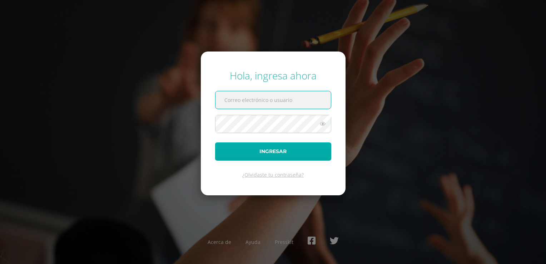
type input "alumno13cs185@integralamericano.edu.gt"
click at [259, 147] on button "Ingresar" at bounding box center [273, 151] width 116 height 18
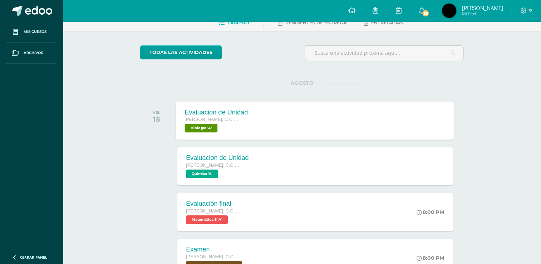
scroll to position [39, 0]
click at [419, 12] on icon at bounding box center [422, 10] width 6 height 6
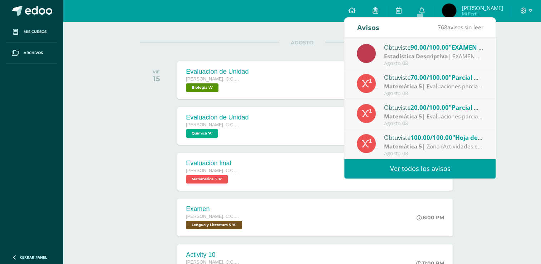
scroll to position [79, 0]
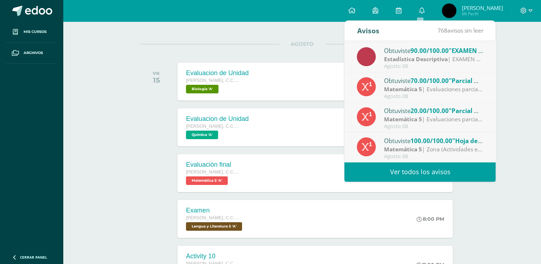
click at [390, 169] on link "Ver todos los avisos" at bounding box center [419, 172] width 151 height 20
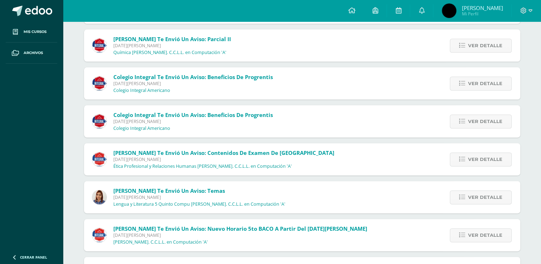
scroll to position [880, 0]
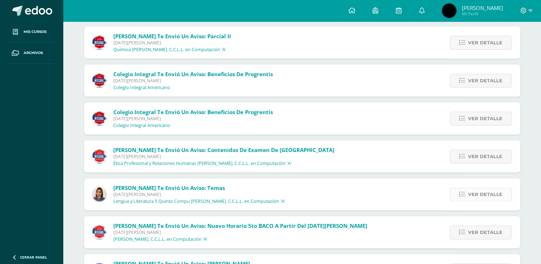
click at [482, 195] on span "Ver detalle" at bounding box center [485, 194] width 34 height 13
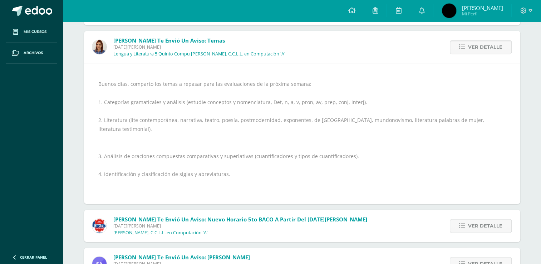
scroll to position [1136, 0]
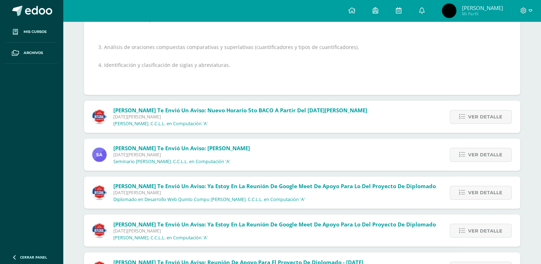
click at [201, 235] on p "[PERSON_NAME]. C.C.L.L. en Computación 'A'" at bounding box center [160, 238] width 94 height 6
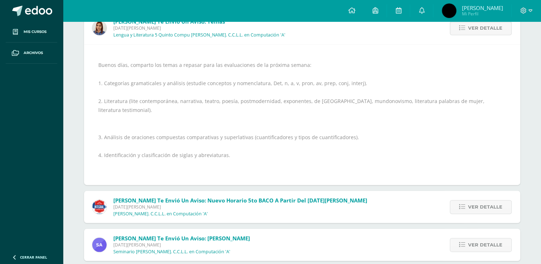
scroll to position [1045, 0]
click at [170, 147] on div "Buenos días, comparto los temas a repasar para las evaluaciones de la próxima s…" at bounding box center [302, 115] width 408 height 126
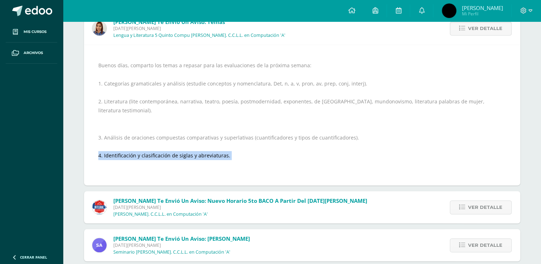
click at [170, 147] on div "Buenos días, comparto los temas a repasar para las evaluaciones de la próxima s…" at bounding box center [302, 115] width 408 height 126
copy div "4. Identificación y clasificación de siglas y abreviaturas."
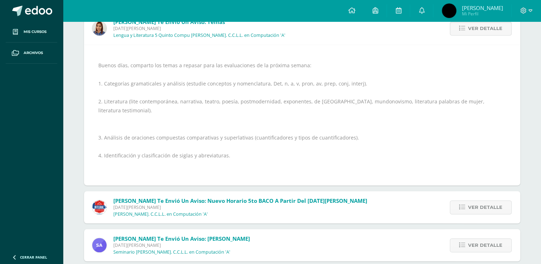
click at [107, 102] on div "Buenos días, comparto los temas a repasar para las evaluaciones de la próxima s…" at bounding box center [302, 115] width 408 height 126
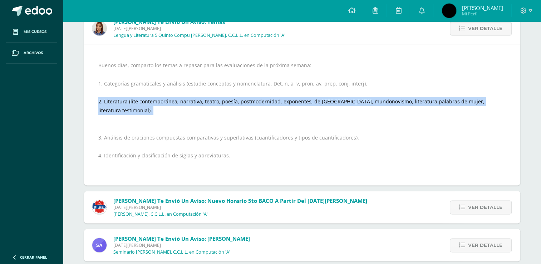
click at [107, 102] on div "Buenos días, comparto los temas a repasar para las evaluaciones de la próxima s…" at bounding box center [302, 115] width 408 height 126
copy div "2. Literatura (lite contemporánea, narrativa, teatro, poesía, postmodernidad, e…"
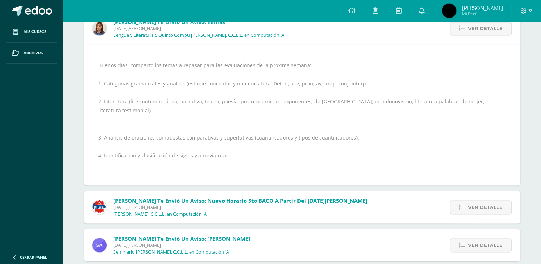
click at [226, 87] on div "Buenos días, comparto los temas a repasar para las evaluaciones de la próxima s…" at bounding box center [302, 115] width 408 height 126
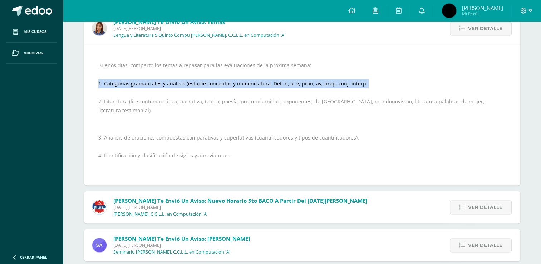
click at [226, 87] on div "Buenos días, comparto los temas a repasar para las evaluaciones de la próxima s…" at bounding box center [302, 115] width 408 height 126
copy div "1. Categorías gramaticales y análisis (estudie conceptos y nomenclatura, Det, n…"
